Goal: Information Seeking & Learning: Understand process/instructions

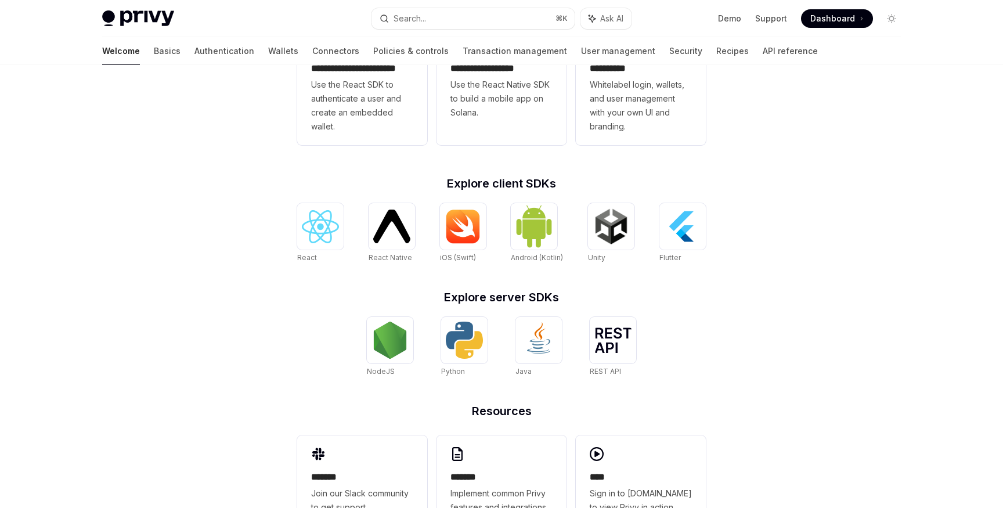
scroll to position [374, 0]
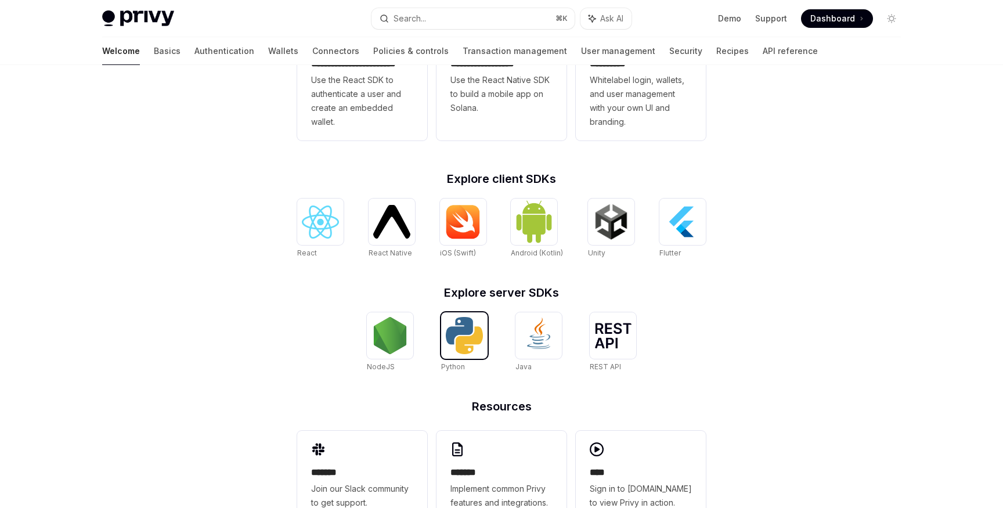
click at [472, 338] on img at bounding box center [464, 335] width 37 height 37
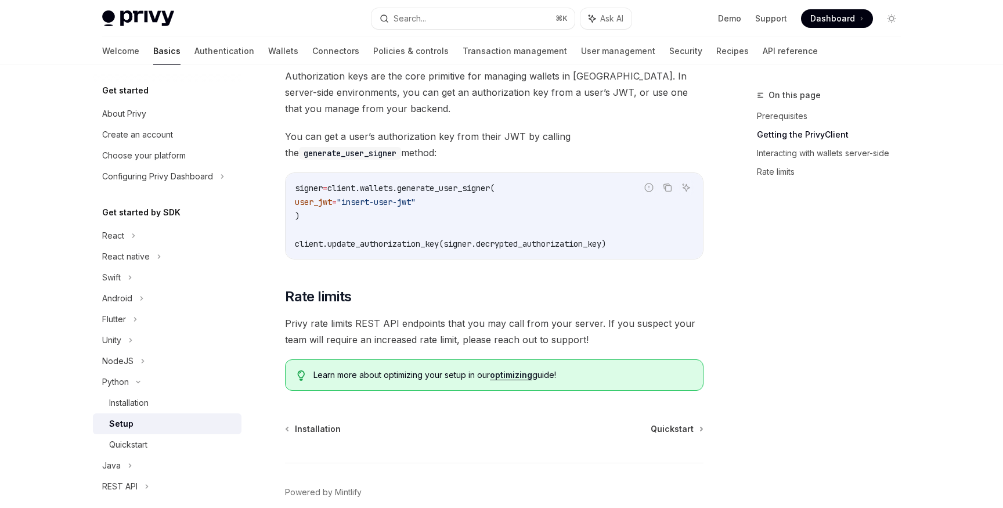
scroll to position [534, 0]
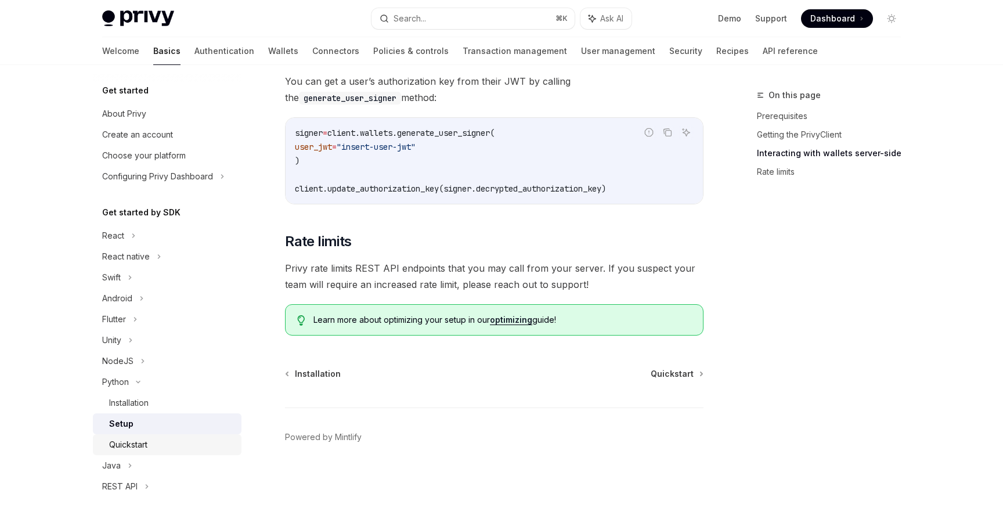
click at [138, 438] on div "Quickstart" at bounding box center [128, 445] width 38 height 14
type textarea "*"
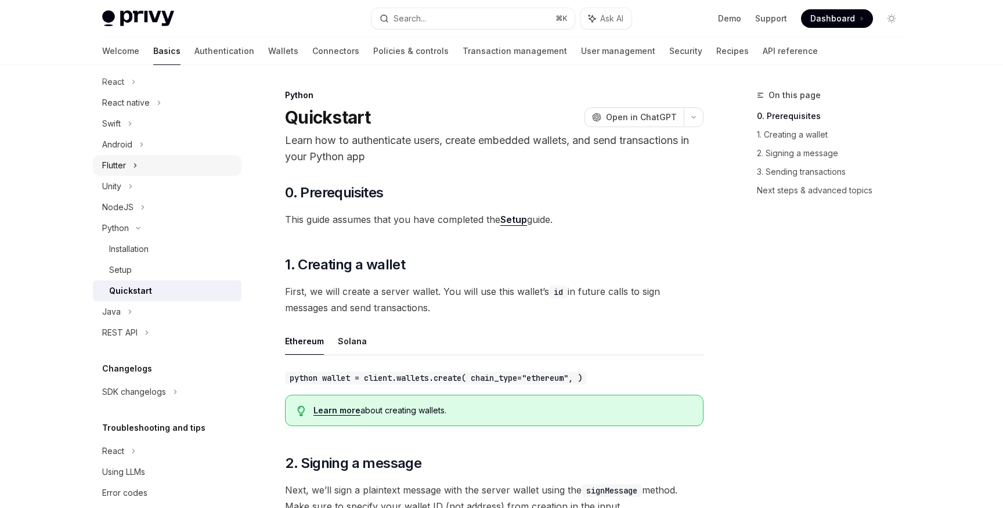
scroll to position [172, 0]
